Goal: Task Accomplishment & Management: Manage account settings

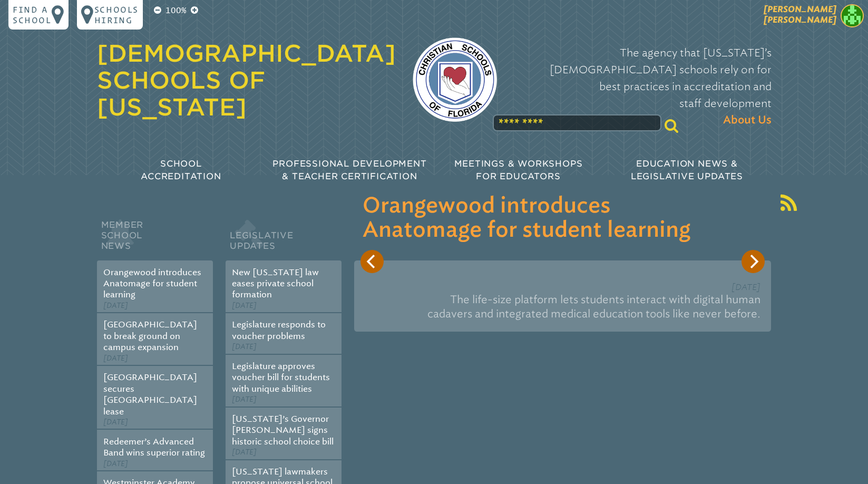
click at [855, 18] on img at bounding box center [852, 15] width 23 height 23
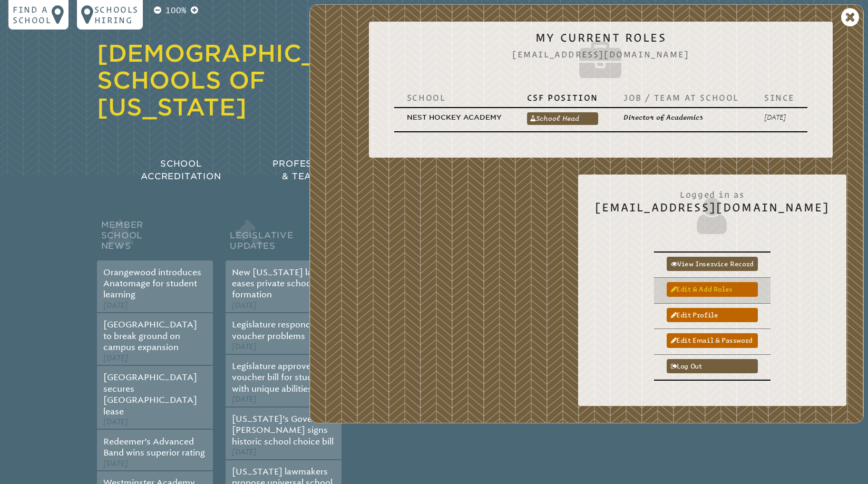
click at [745, 289] on link "Edit & add roles" at bounding box center [712, 289] width 91 height 14
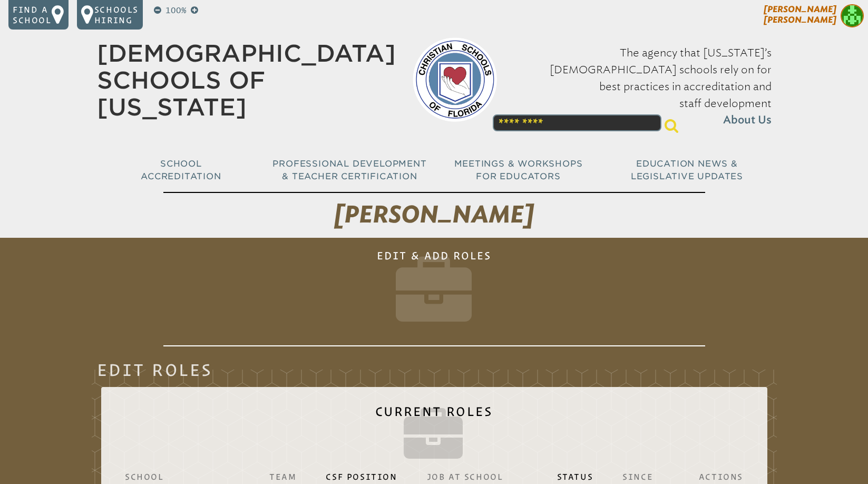
click at [847, 21] on img at bounding box center [852, 15] width 23 height 23
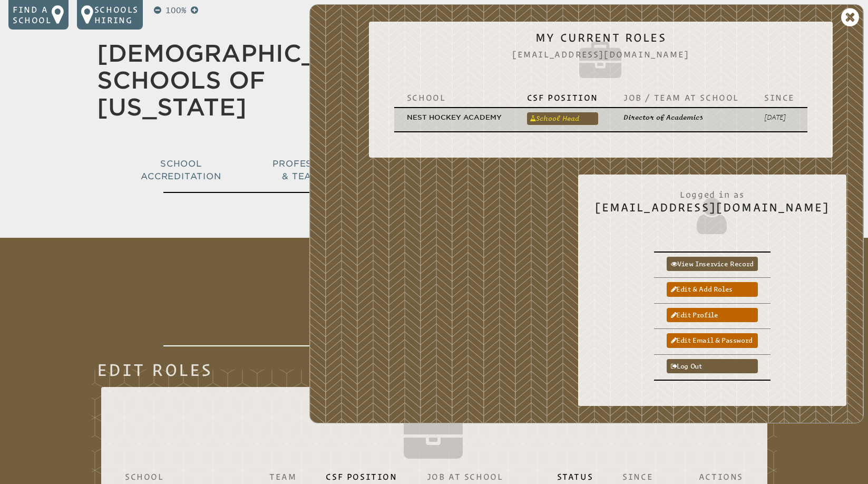
click at [569, 120] on link "School Head" at bounding box center [562, 118] width 71 height 13
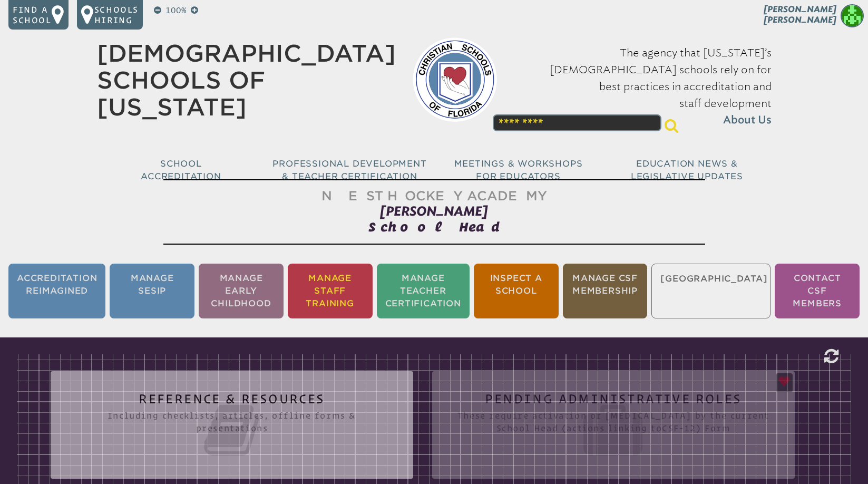
click at [347, 283] on li "Manage Staff Training" at bounding box center [330, 291] width 85 height 55
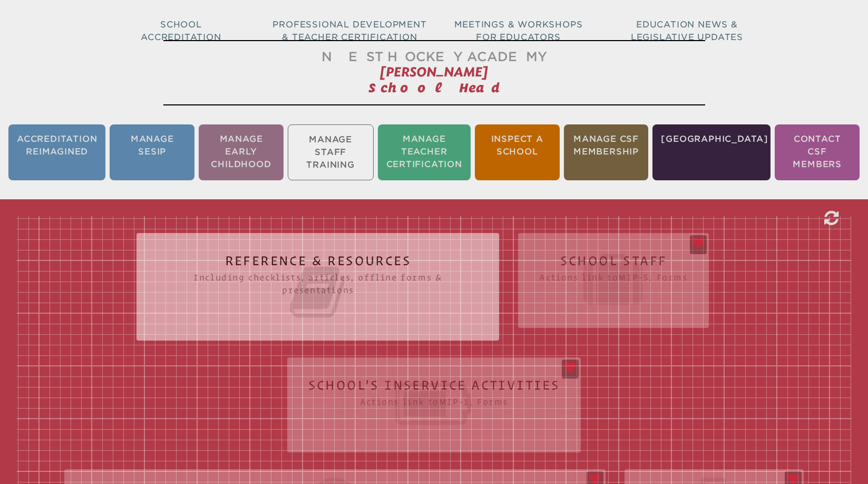
scroll to position [175, 0]
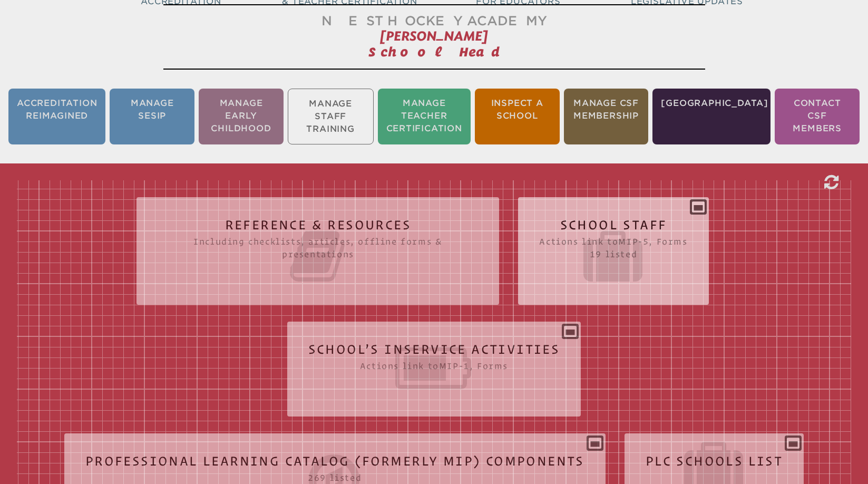
click at [703, 206] on div "School Staff Actions link to mip-5 , Forms 19 listed Report (for printing & exp…" at bounding box center [613, 247] width 190 height 82
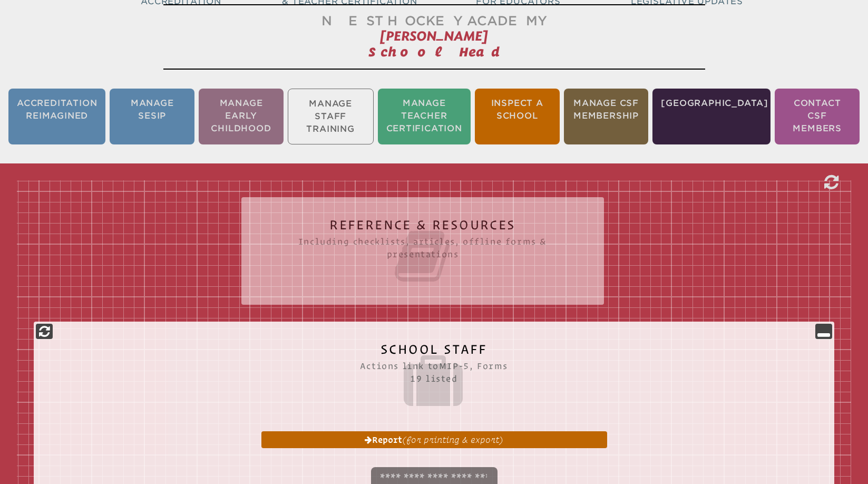
scroll to position [0, 0]
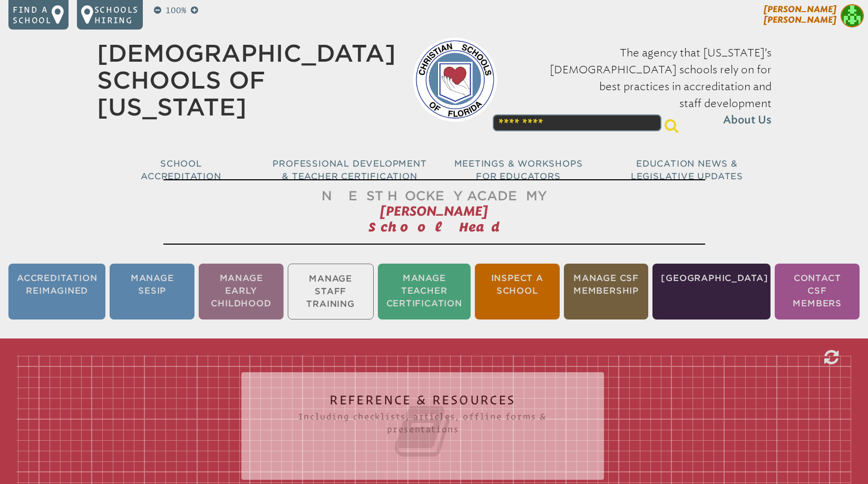
click at [854, 20] on img at bounding box center [852, 15] width 23 height 23
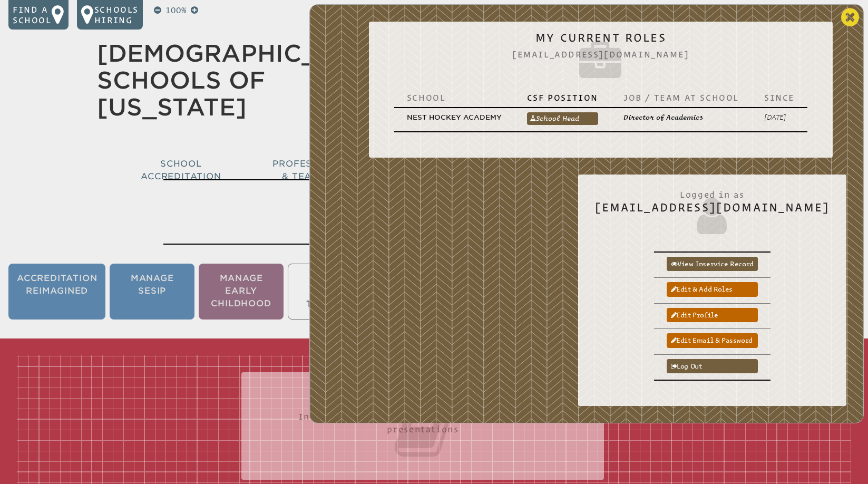
click at [850, 19] on icon at bounding box center [850, 17] width 18 height 21
